Goal: Contribute content

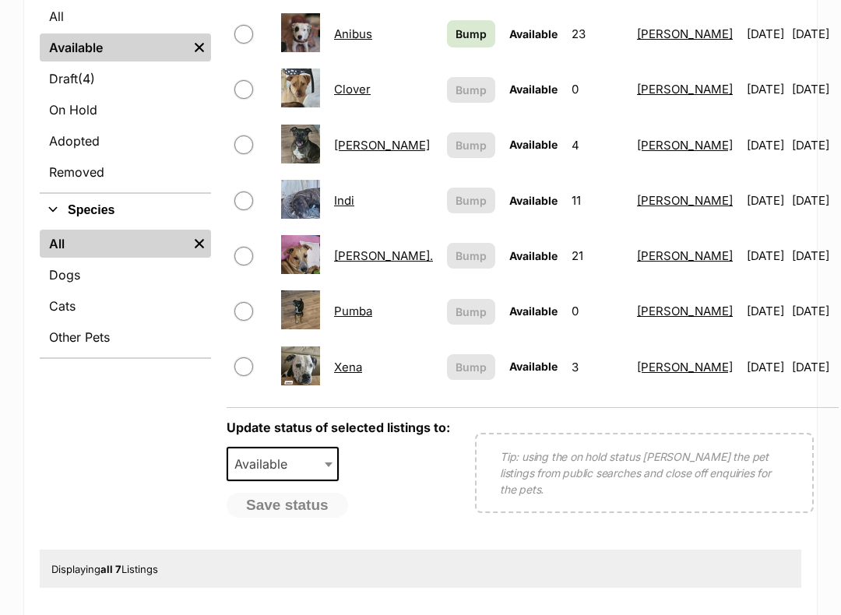
scroll to position [428, 0]
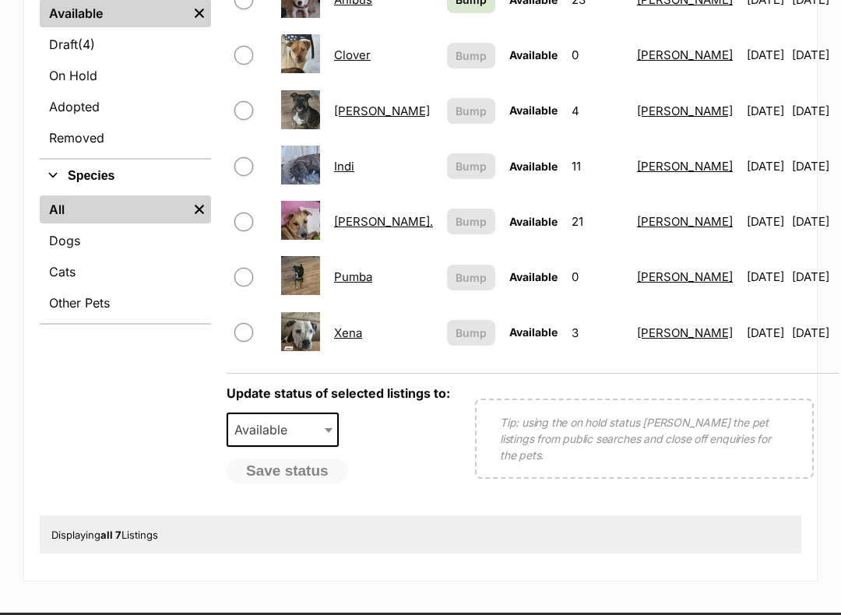
scroll to position [466, 0]
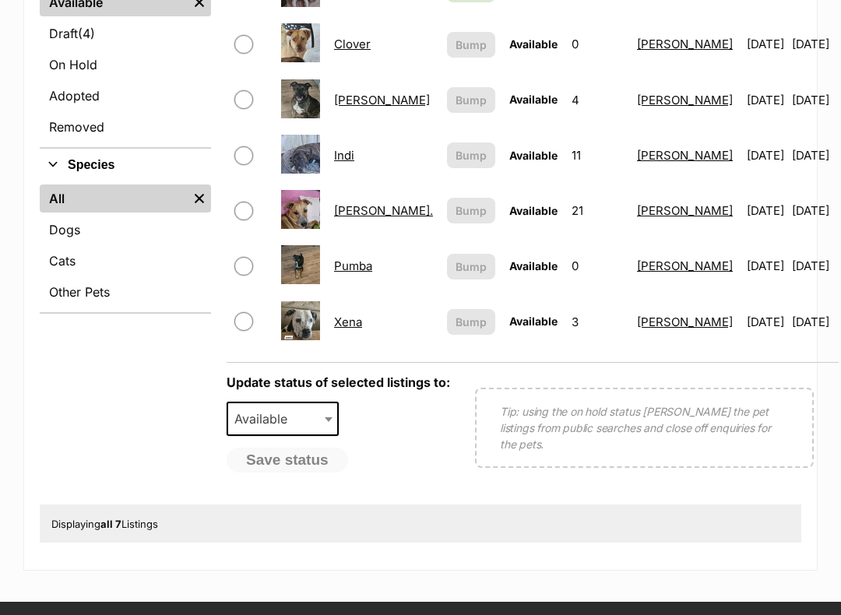
click at [372, 259] on link "Pumba" at bounding box center [353, 266] width 38 height 15
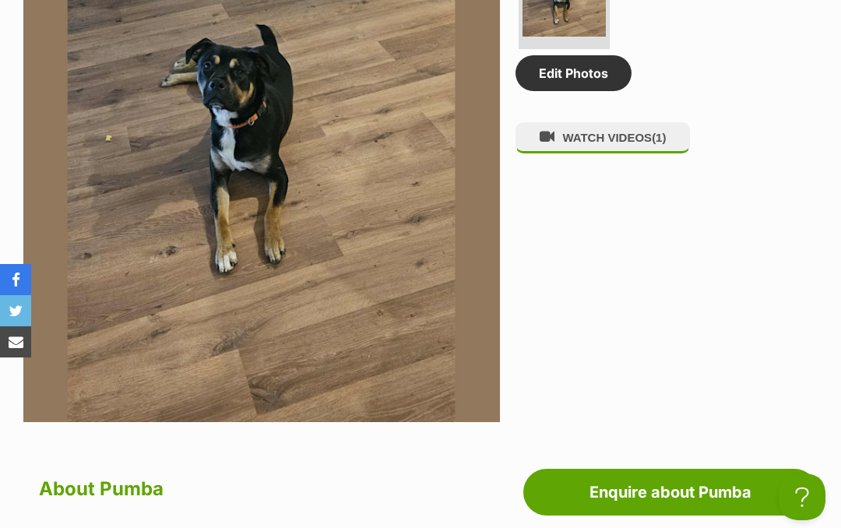
click at [584, 91] on link "Edit Photos" at bounding box center [574, 73] width 116 height 36
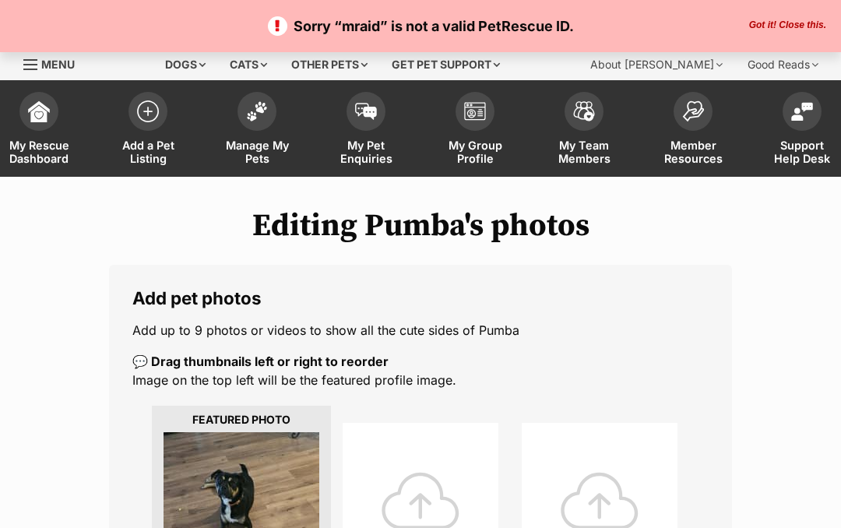
click at [431, 498] on div at bounding box center [421, 501] width 156 height 156
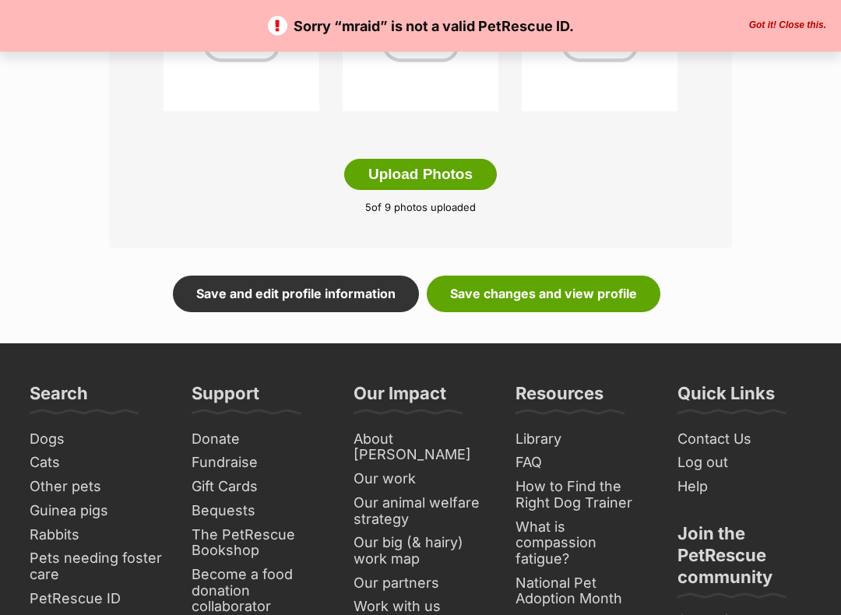
scroll to position [900, 0]
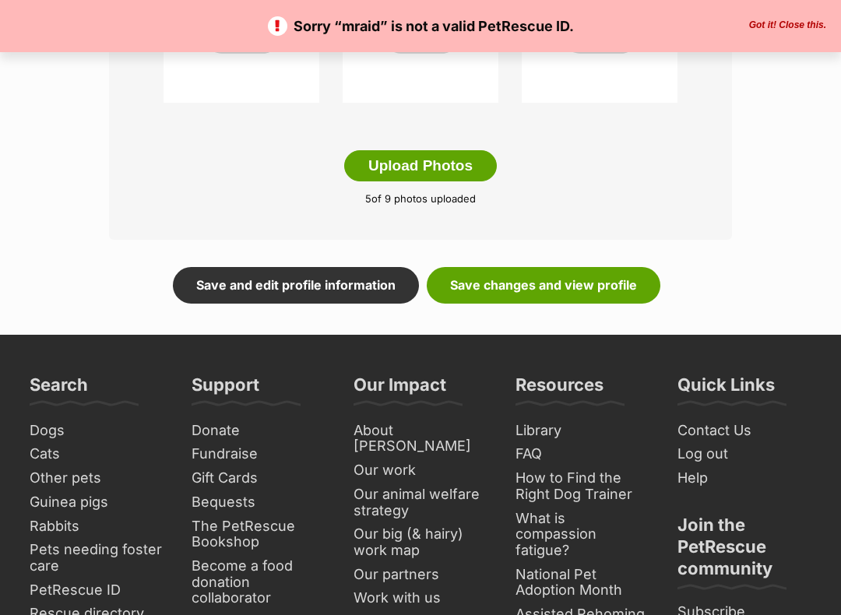
click at [584, 281] on link "Save changes and view profile" at bounding box center [544, 285] width 234 height 36
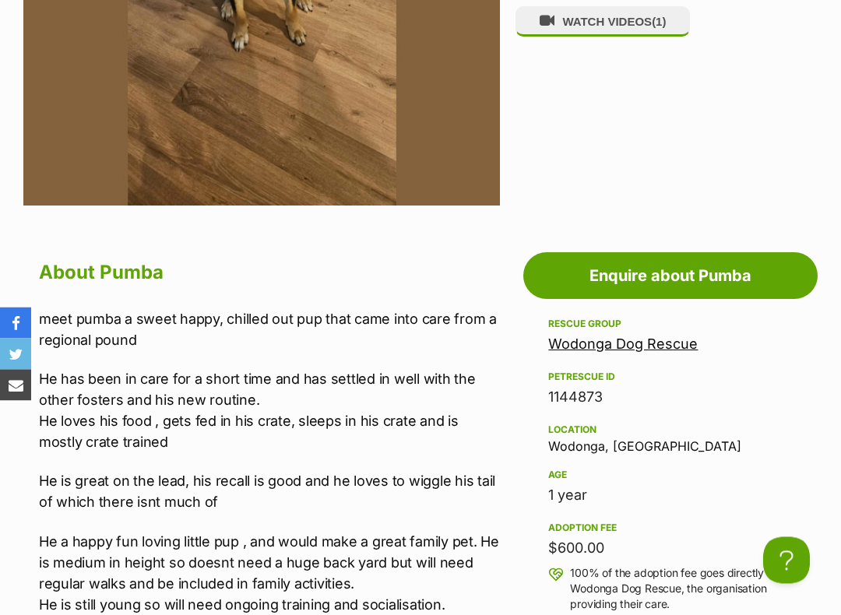
scroll to position [1105, 0]
click at [630, 37] on button "WATCH VIDEOS (1)" at bounding box center [603, 21] width 174 height 30
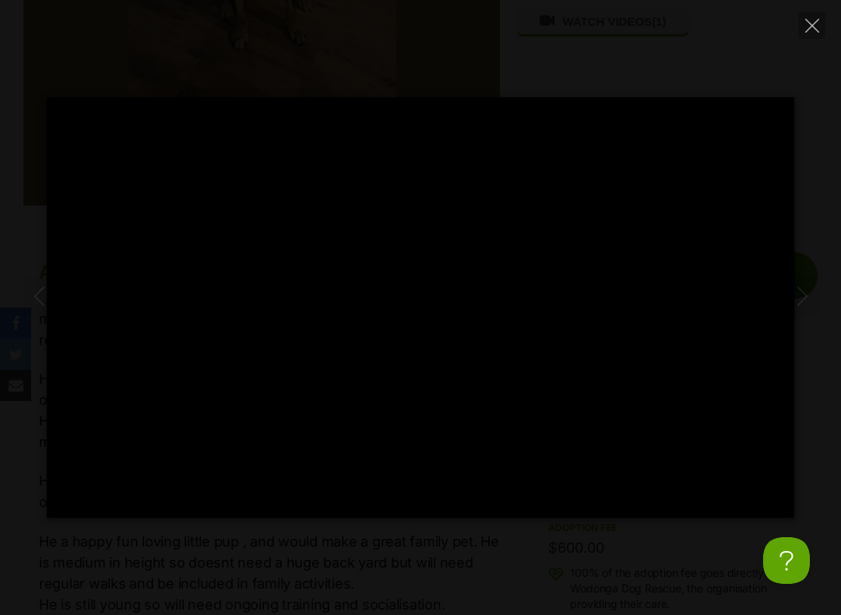
click at [823, 13] on button "Close" at bounding box center [811, 25] width 27 height 27
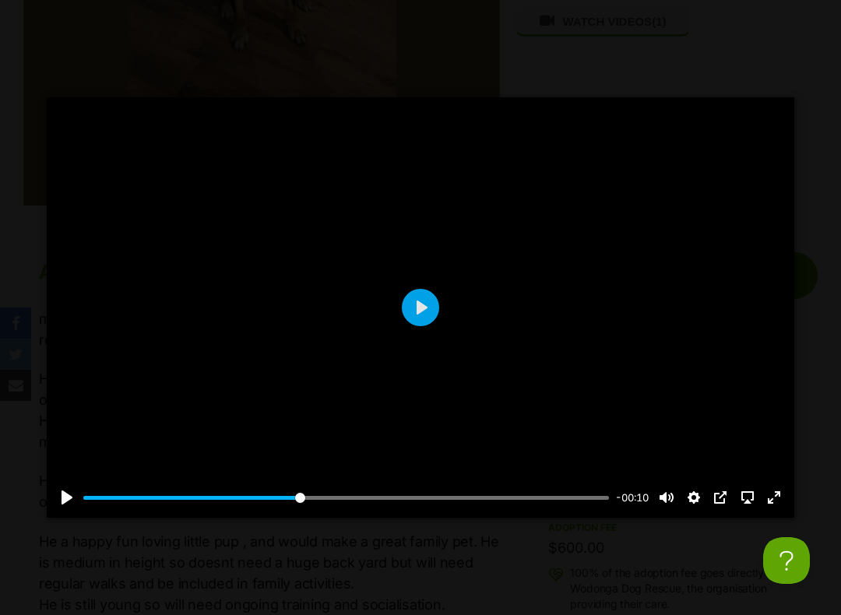
type input "41.25"
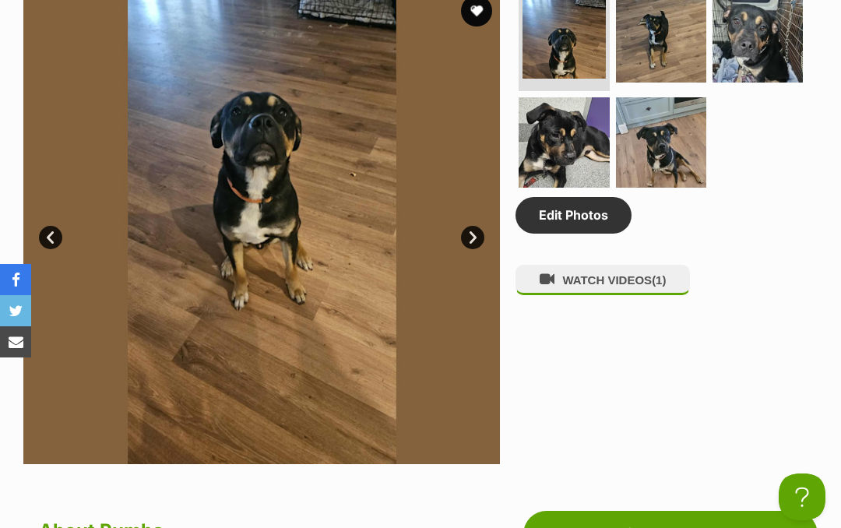
scroll to position [850, 0]
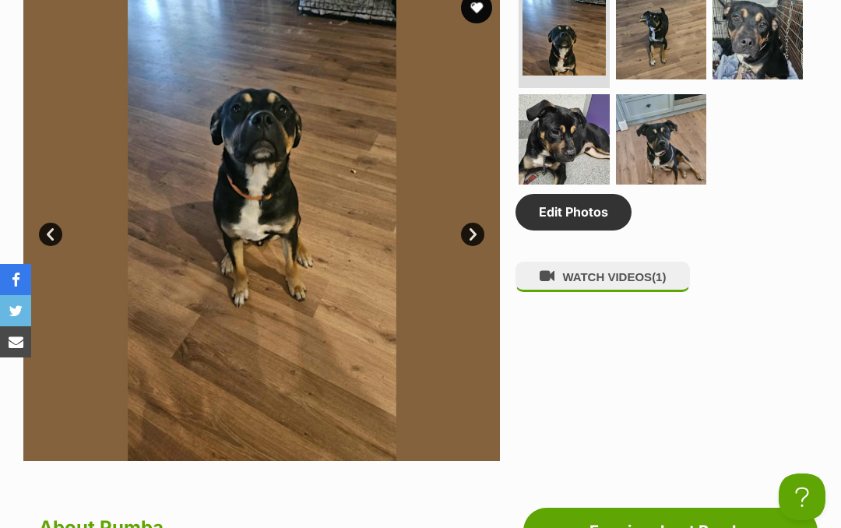
click at [653, 289] on button "WATCH VIDEOS (1)" at bounding box center [603, 277] width 174 height 30
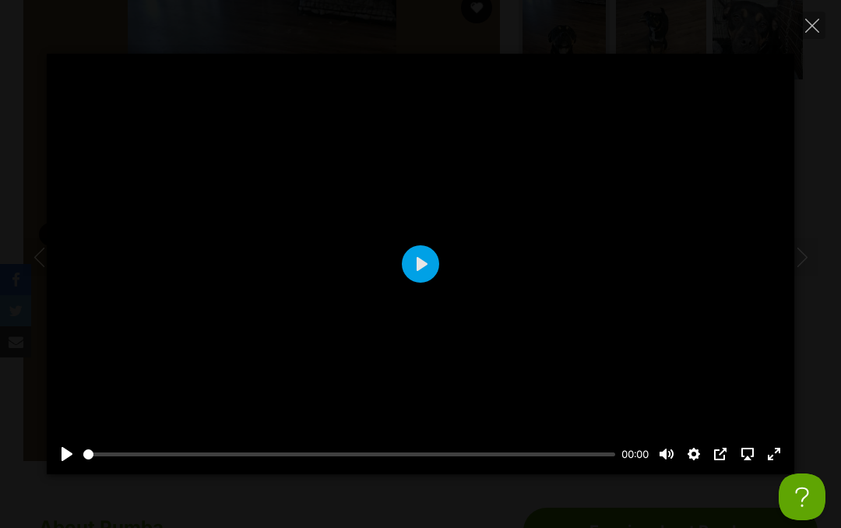
scroll to position [0, 0]
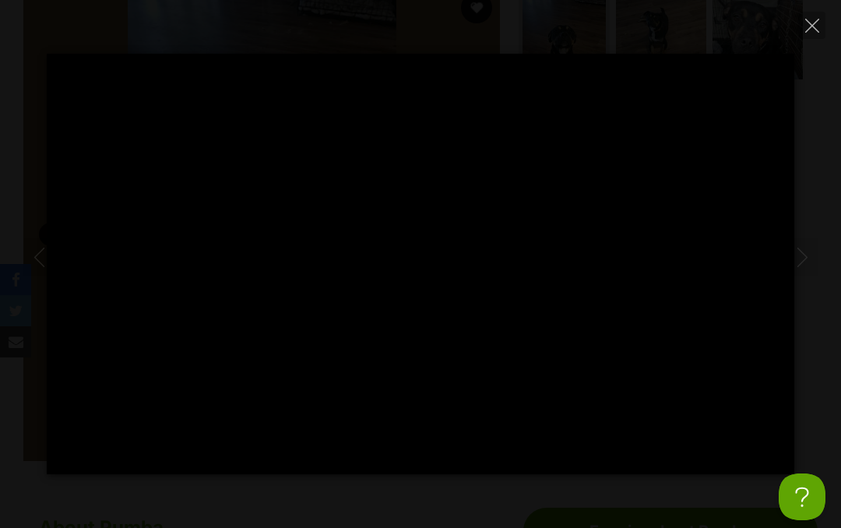
click at [816, 20] on icon "Close" at bounding box center [812, 26] width 14 height 14
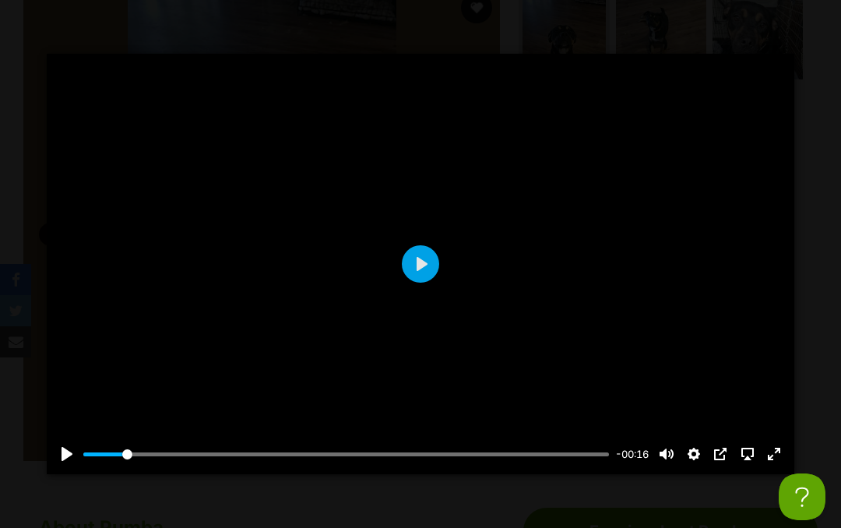
type input "9.12"
